Goal: Information Seeking & Learning: Compare options

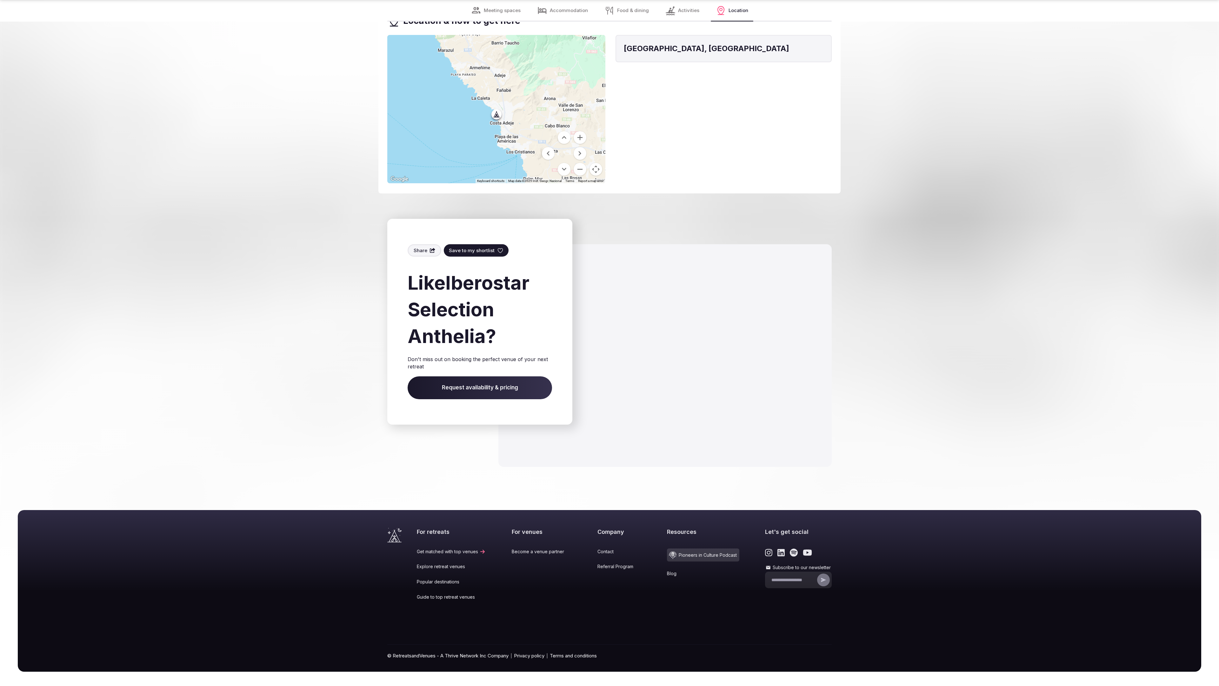
scroll to position [1309, 0]
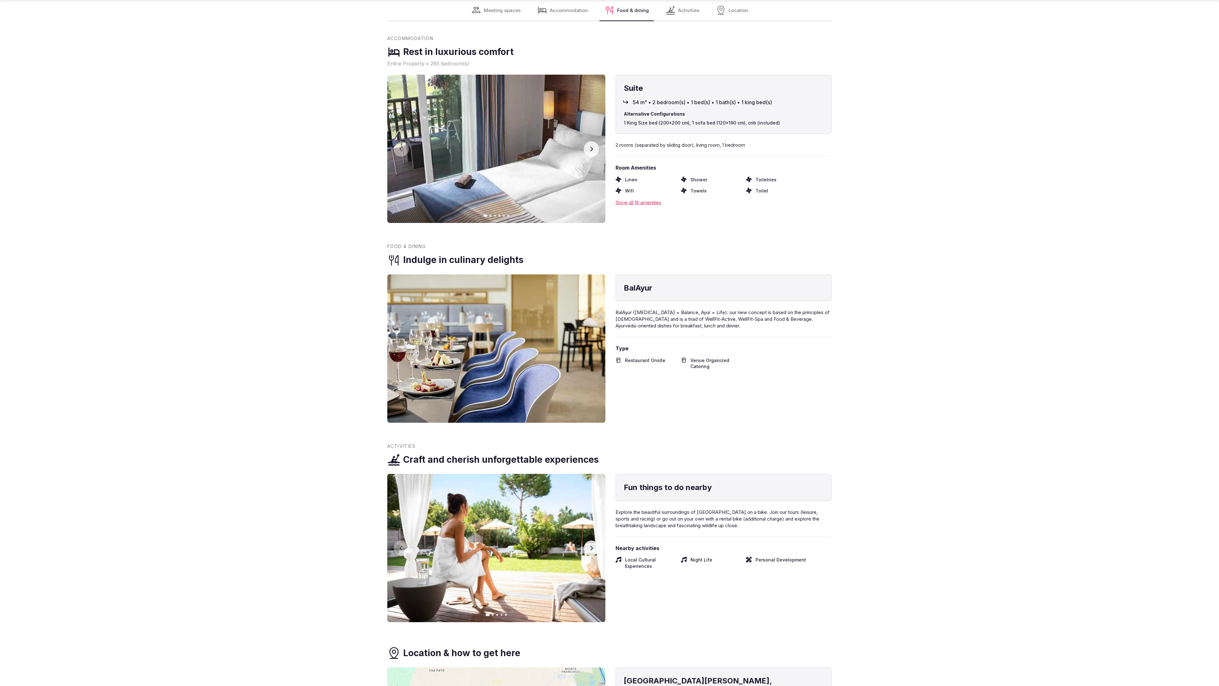
scroll to position [991, 0]
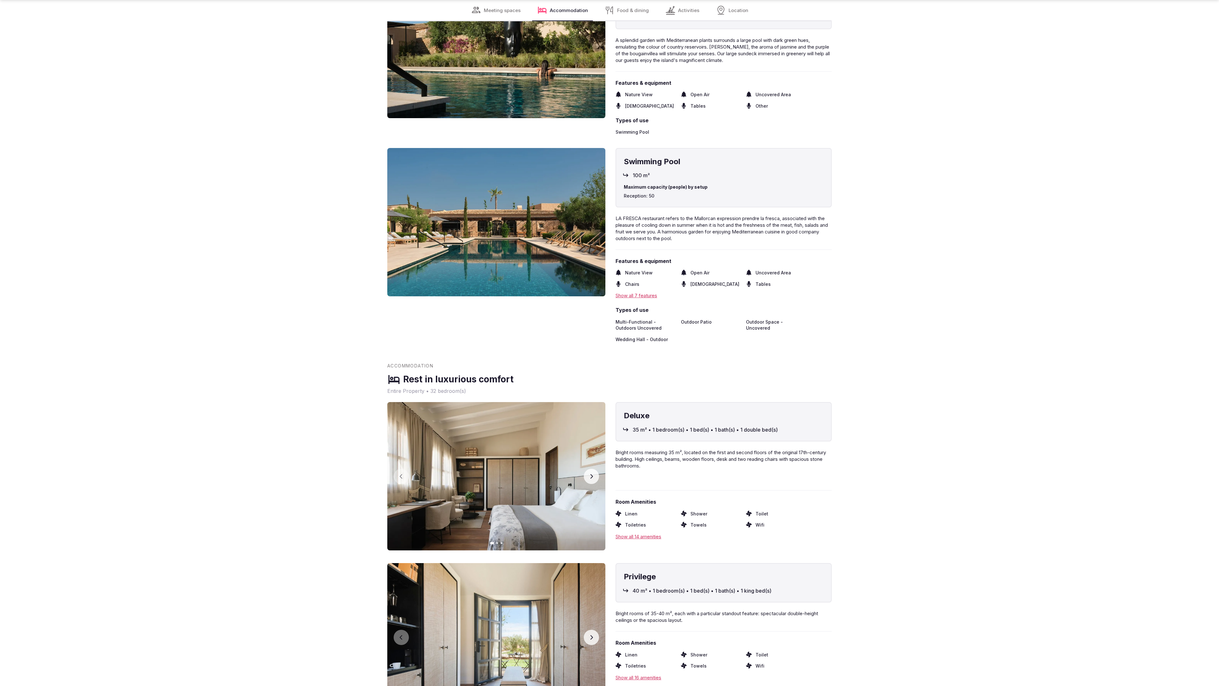
scroll to position [1977, 0]
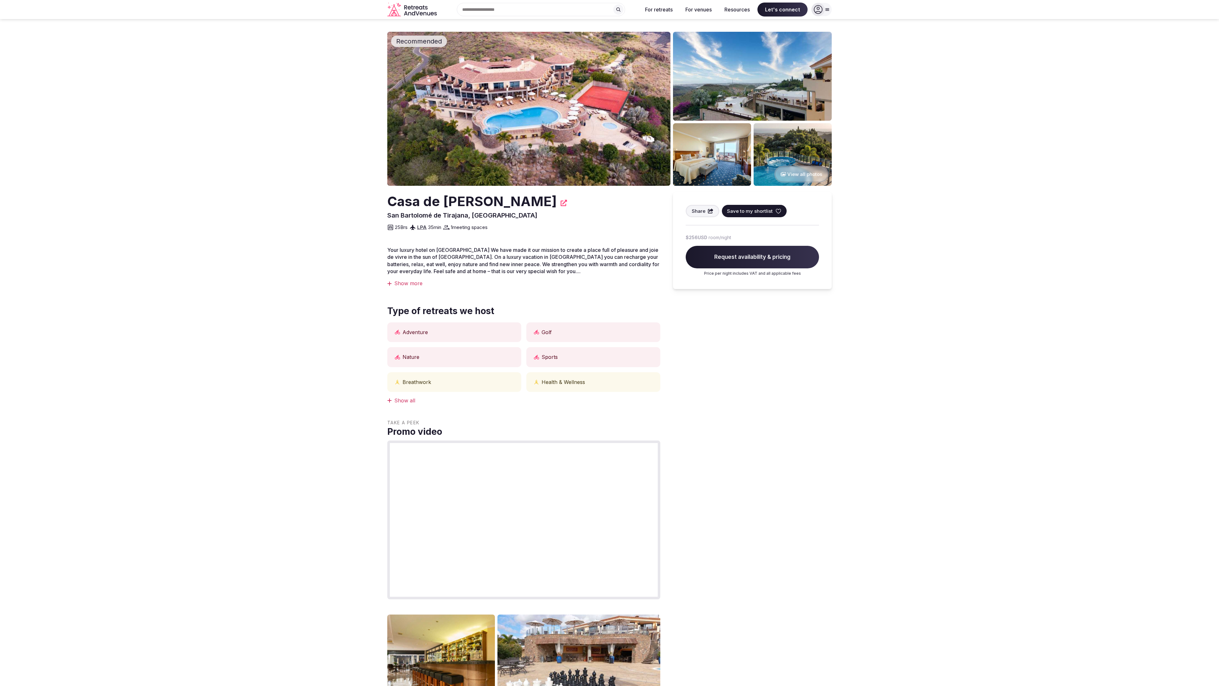
scroll to position [654, 0]
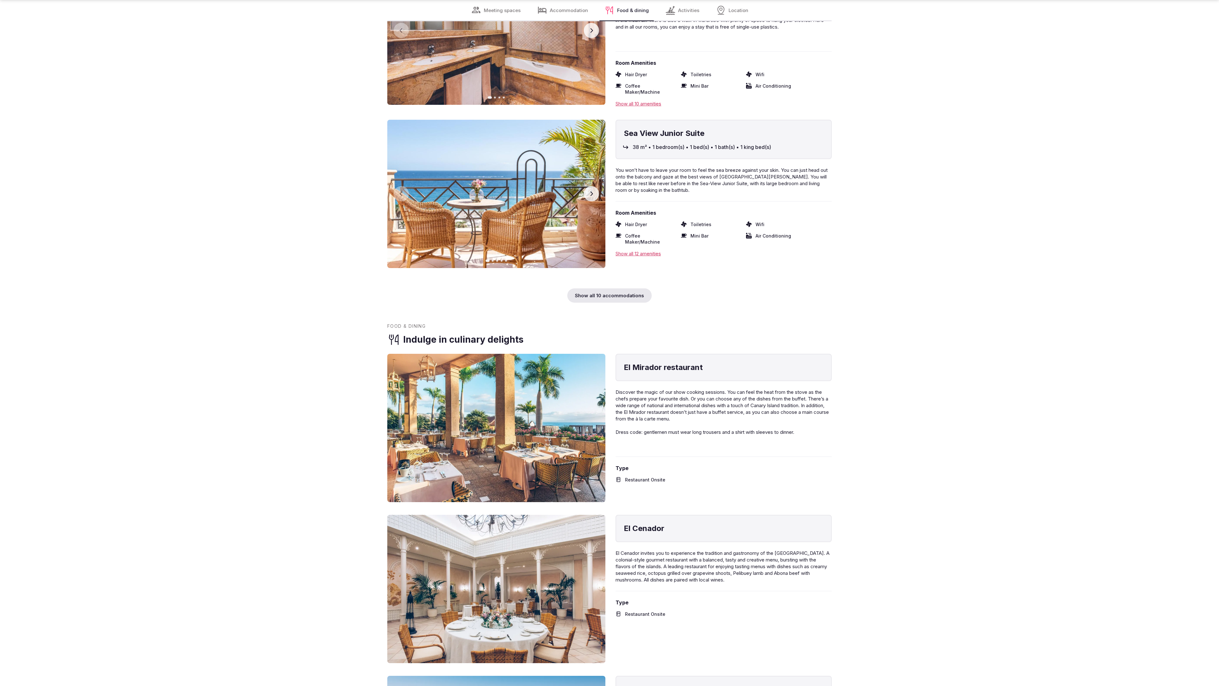
scroll to position [1956, 0]
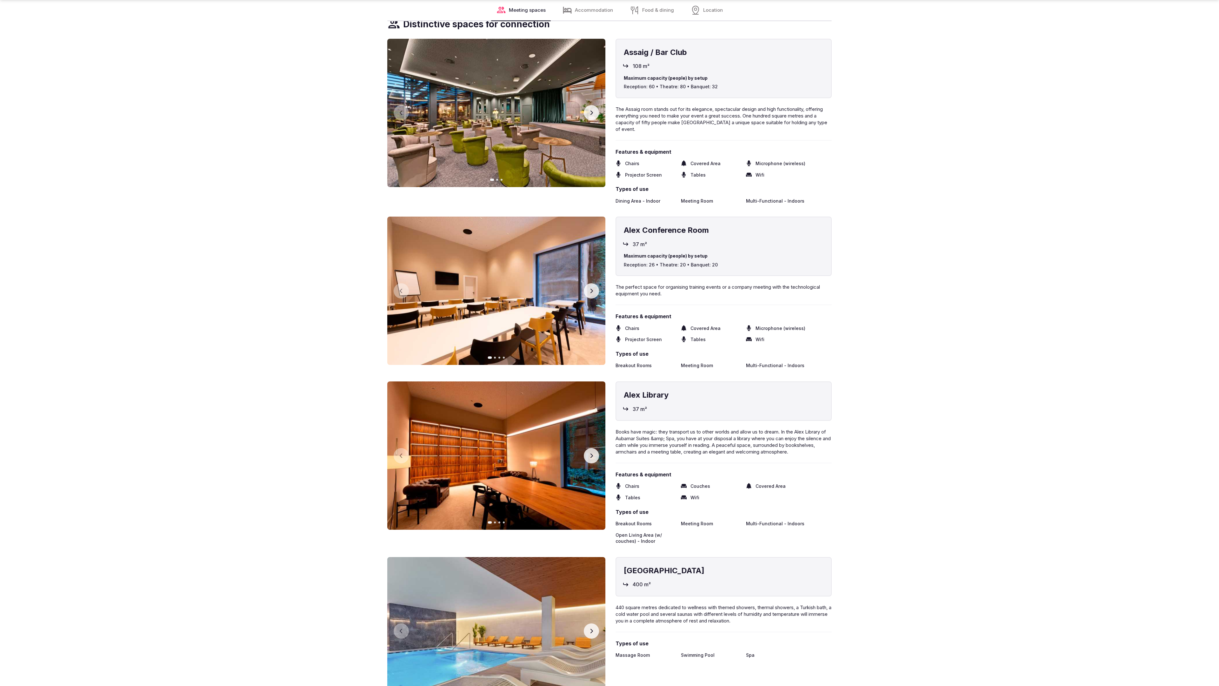
scroll to position [1305, 0]
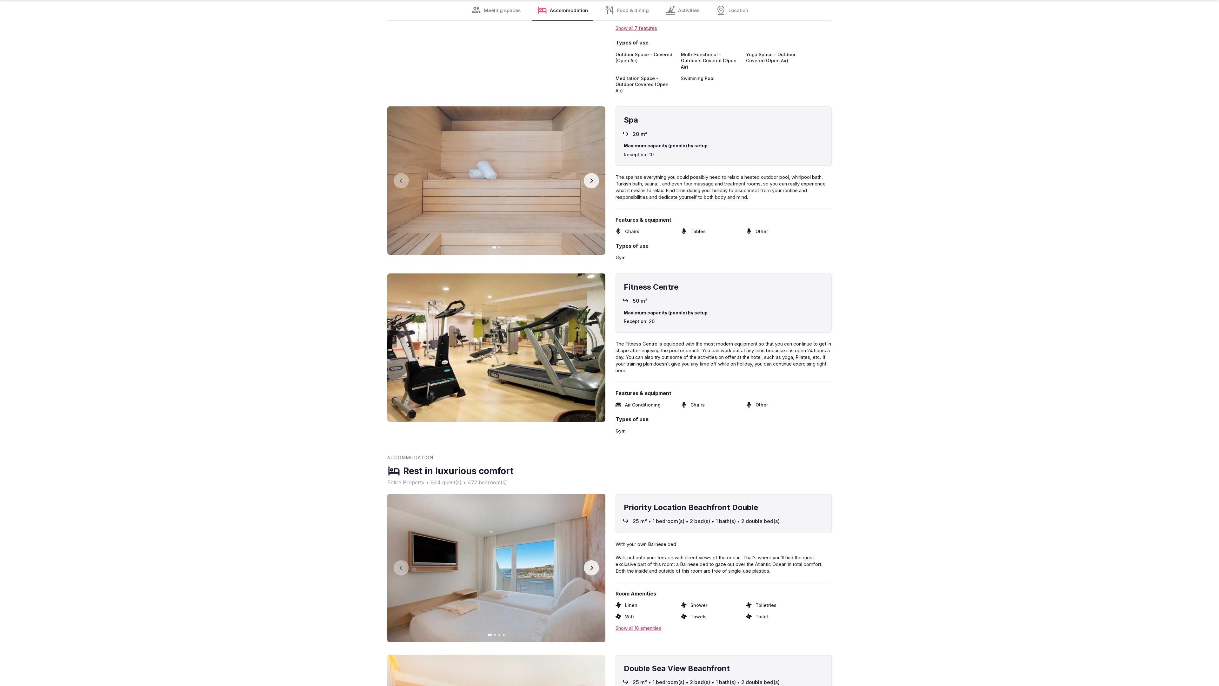
scroll to position [2629, 0]
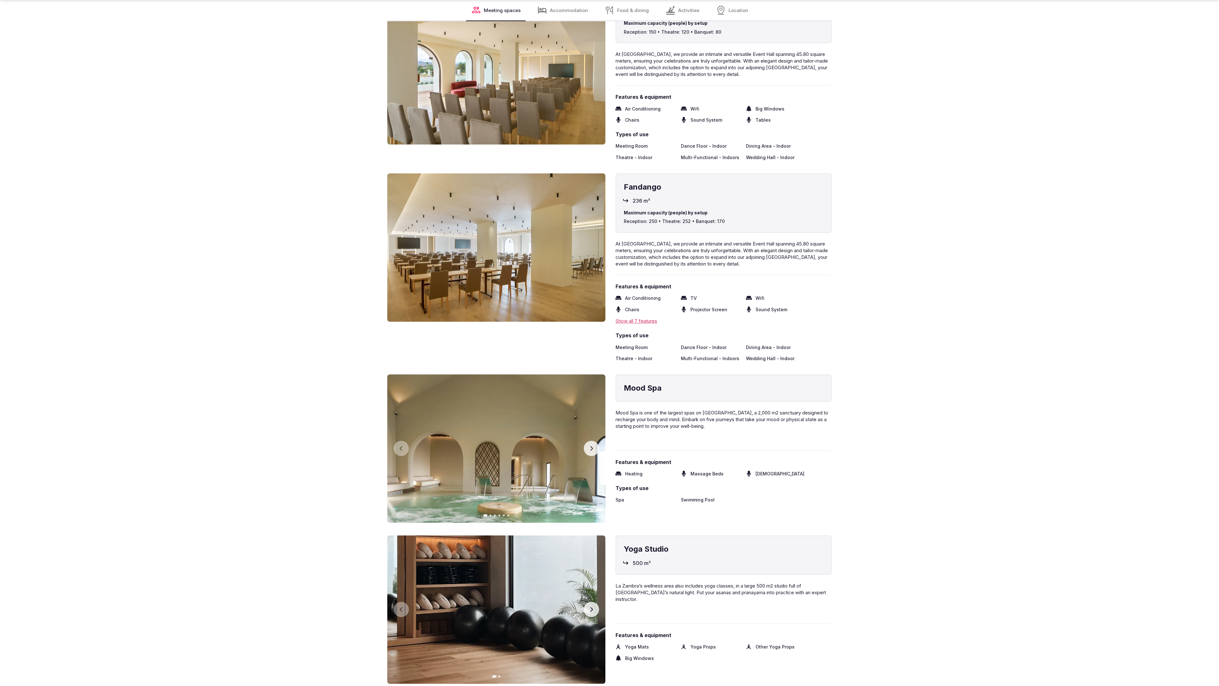
scroll to position [1977, 0]
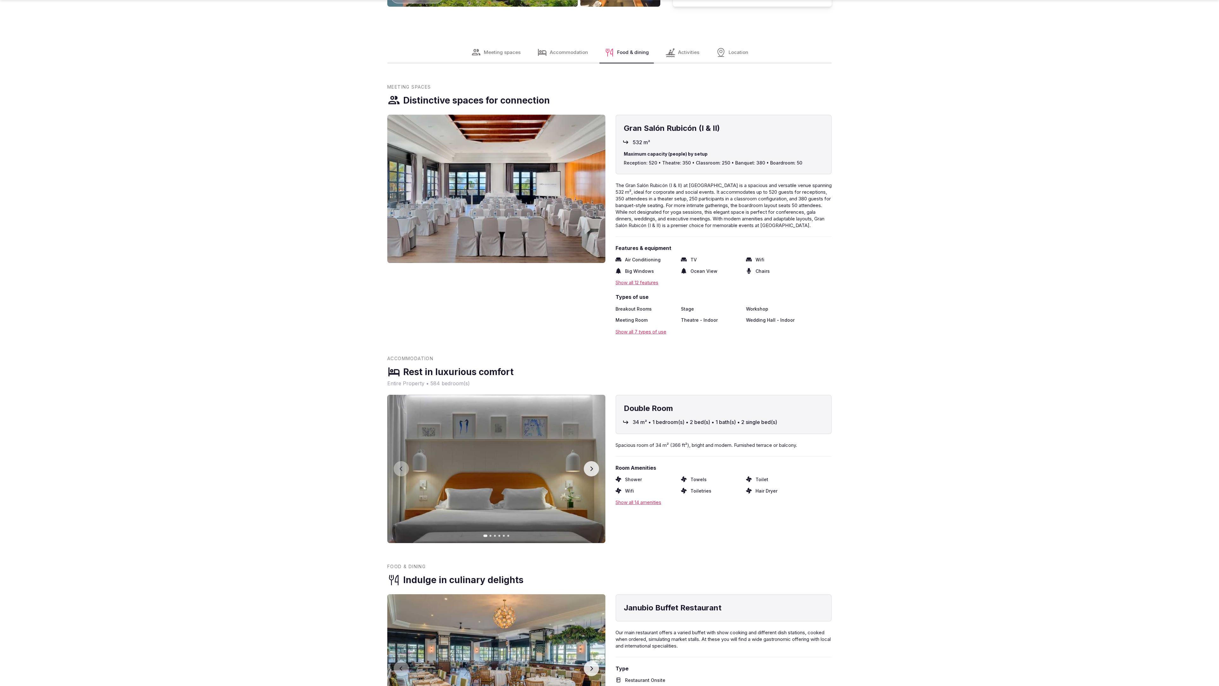
scroll to position [1310, 0]
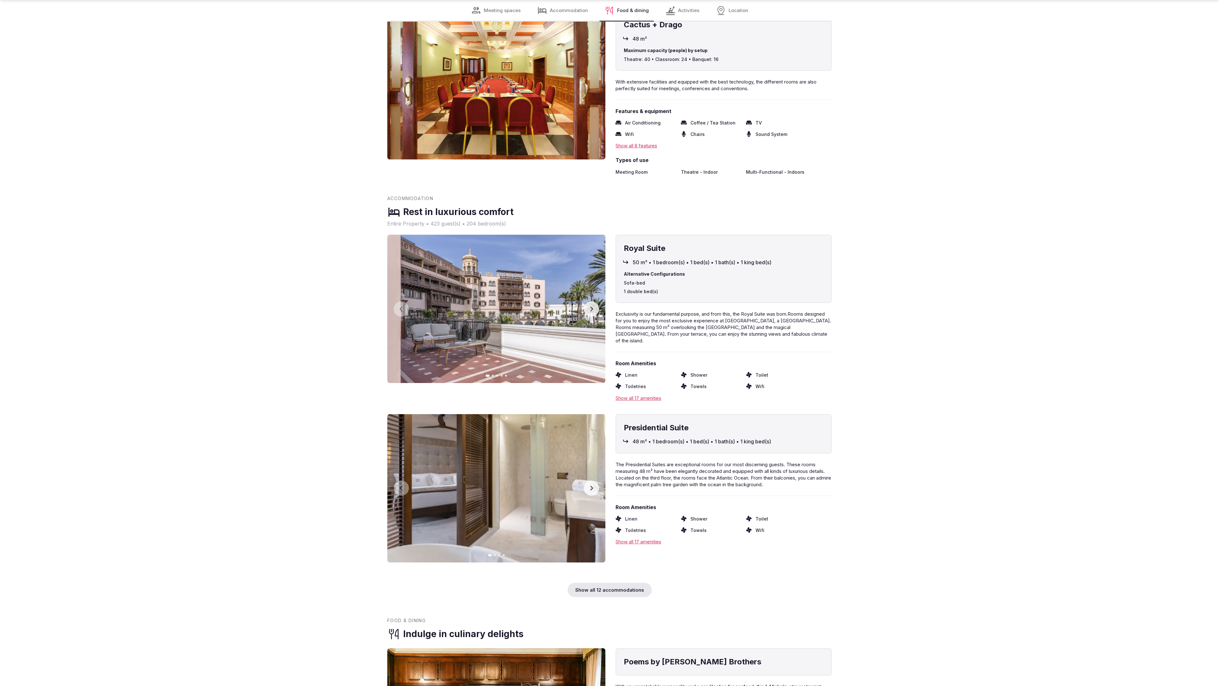
scroll to position [2629, 0]
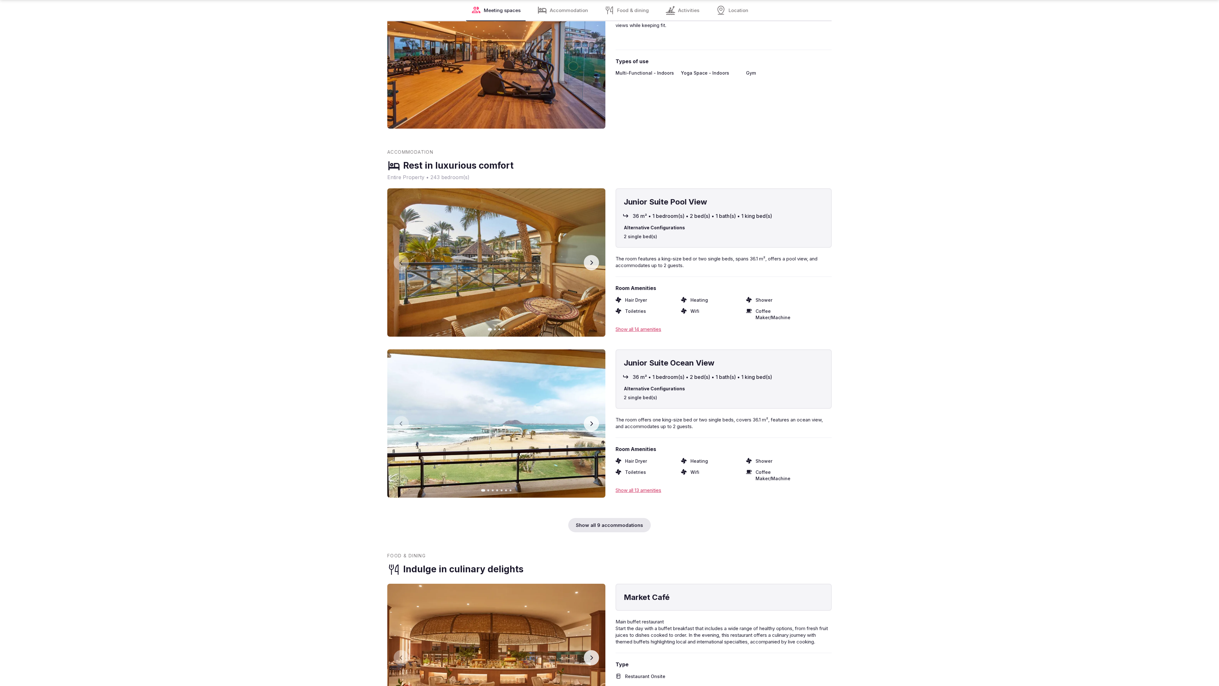
scroll to position [2607, 0]
